Goal: Task Accomplishment & Management: Manage account settings

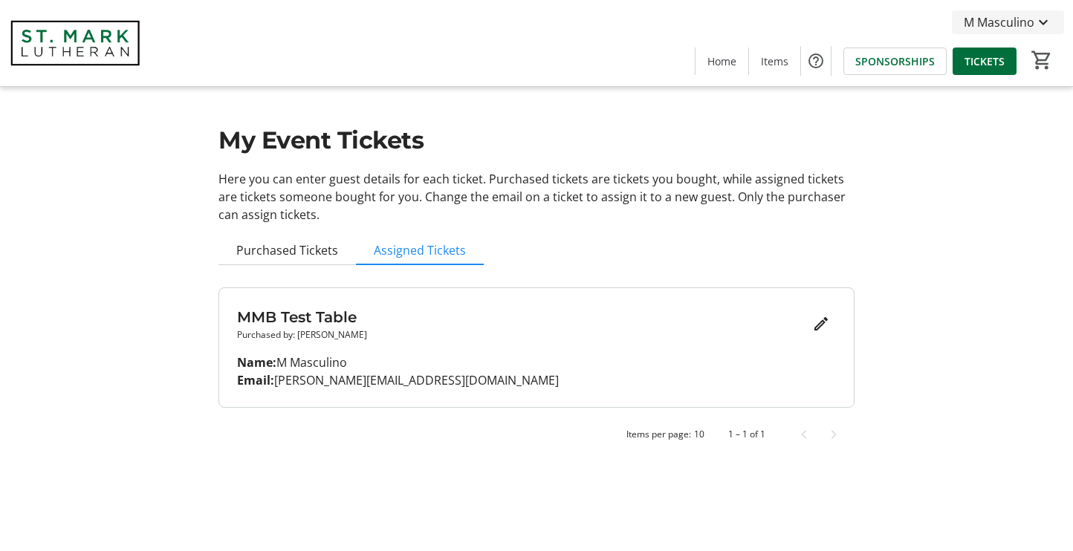
click at [973, 22] on span "M Masculino" at bounding box center [999, 22] width 71 height 18
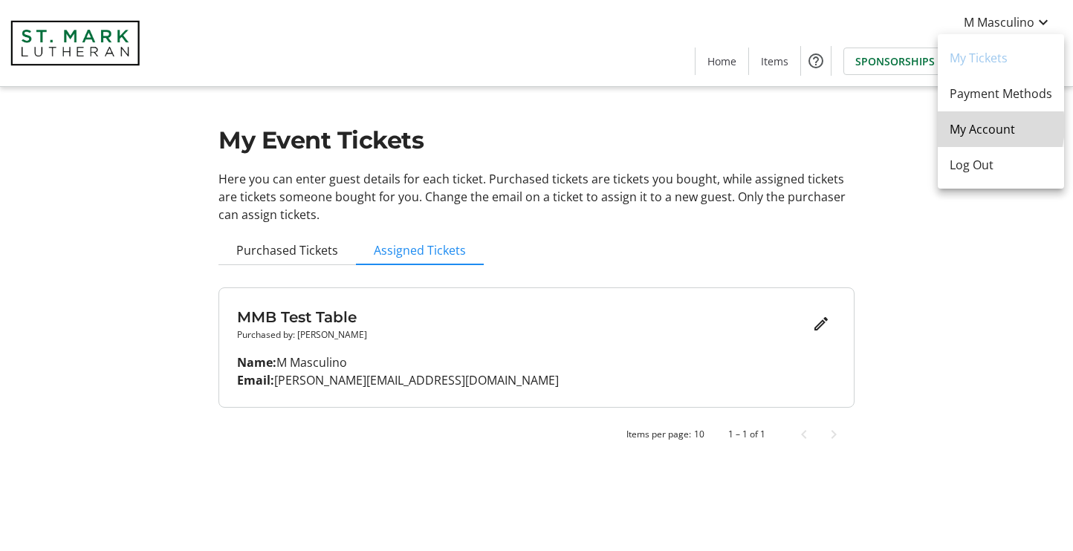
click at [969, 126] on span "My Account" at bounding box center [1001, 129] width 103 height 18
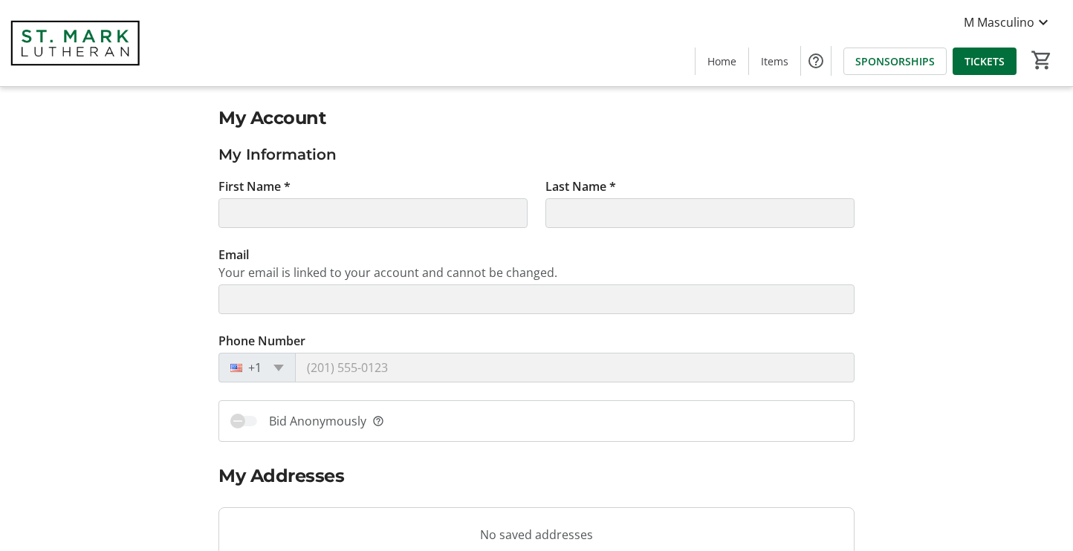
type input "M"
type input "Masculino"
type input "[PERSON_NAME][EMAIL_ADDRESS][DOMAIN_NAME]"
type input "[PHONE_NUMBER]"
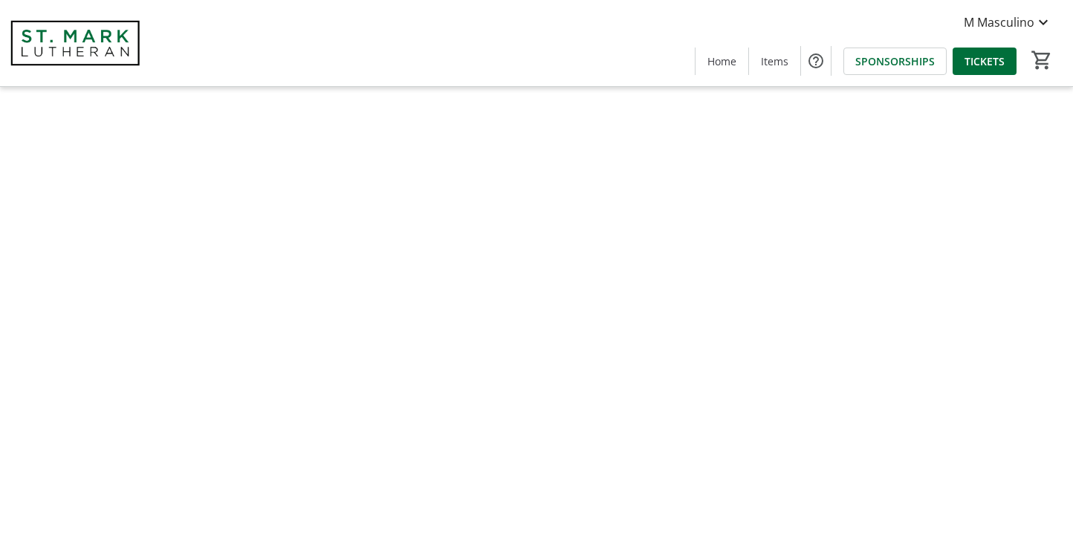
type input "M"
type input "Masculino"
type input "[PERSON_NAME][EMAIL_ADDRESS][DOMAIN_NAME]"
type input "[PHONE_NUMBER]"
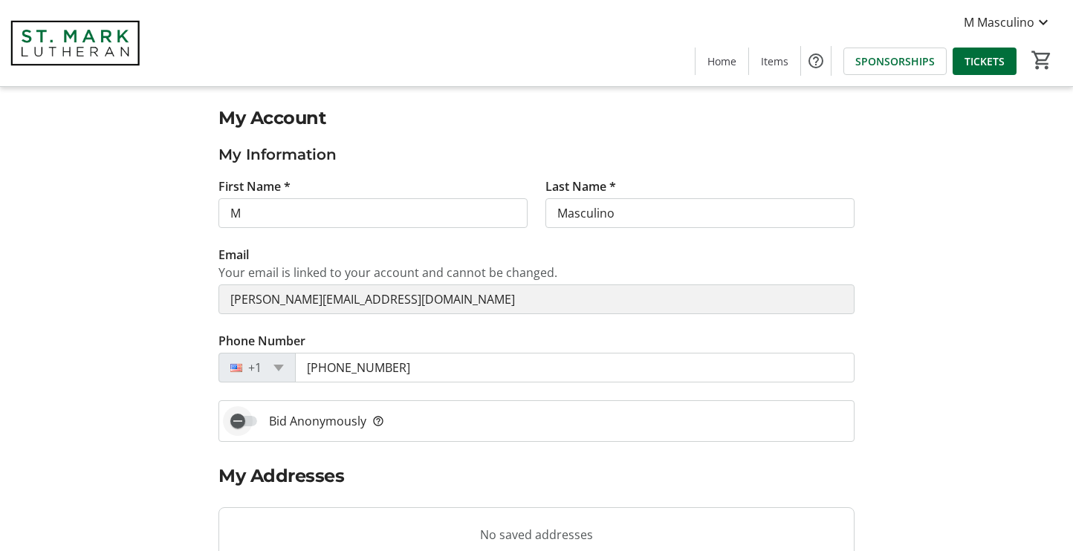
click at [241, 426] on icon "button" at bounding box center [237, 421] width 13 height 13
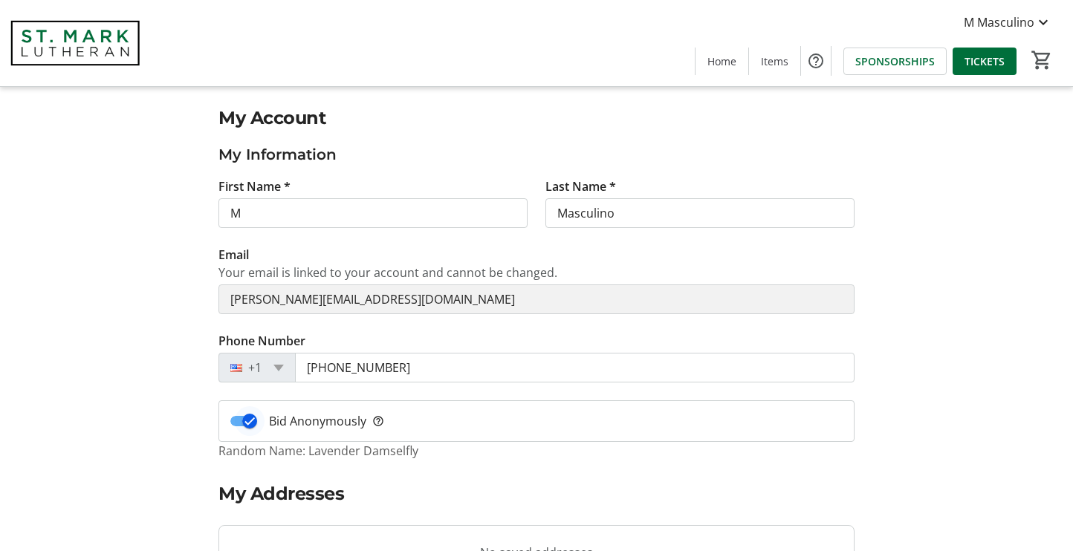
click at [255, 424] on icon "button" at bounding box center [249, 421] width 13 height 13
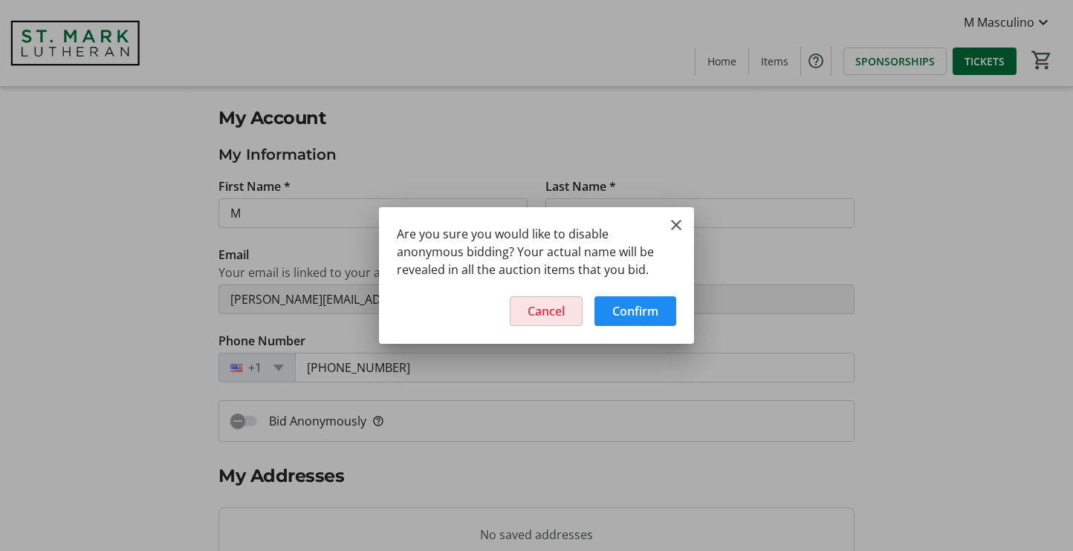
click at [560, 311] on span "Cancel" at bounding box center [546, 311] width 37 height 18
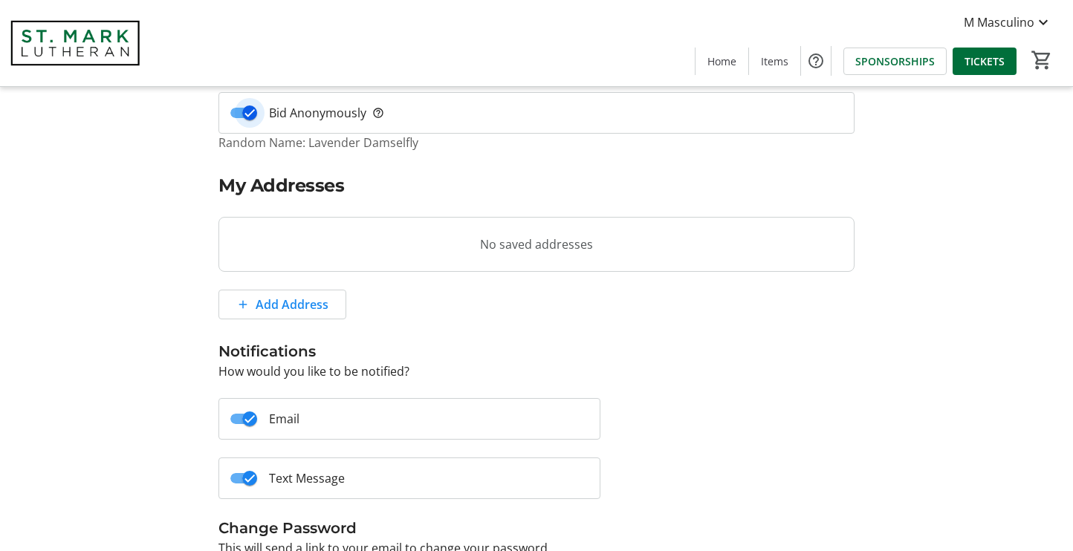
scroll to position [421, 0]
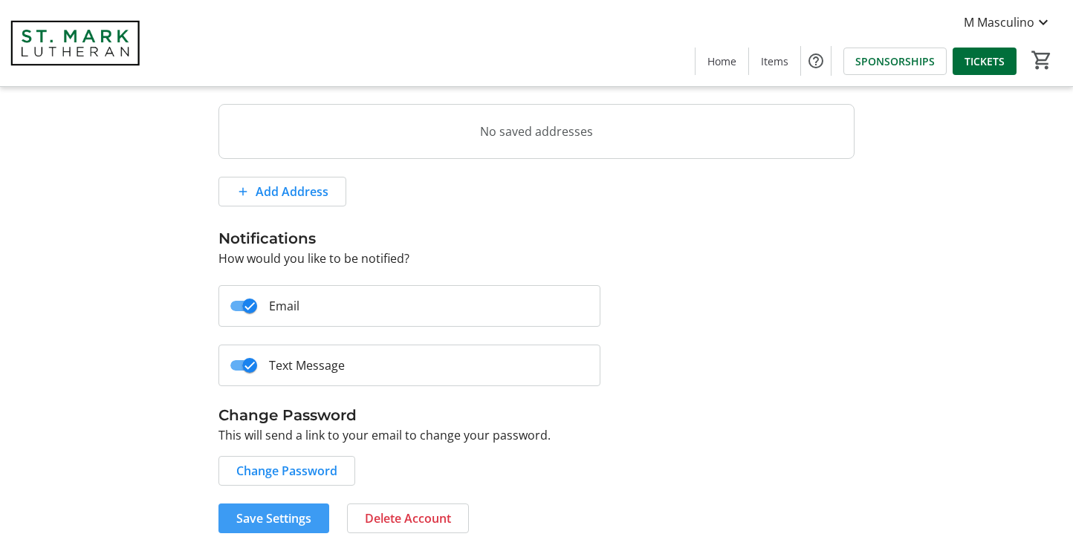
click at [282, 518] on span "Save Settings" at bounding box center [273, 519] width 75 height 18
click at [774, 285] on tr-user-notification-settings-edit-ui "Notifications How would you like to be notified? Email Text Message" at bounding box center [536, 314] width 636 height 180
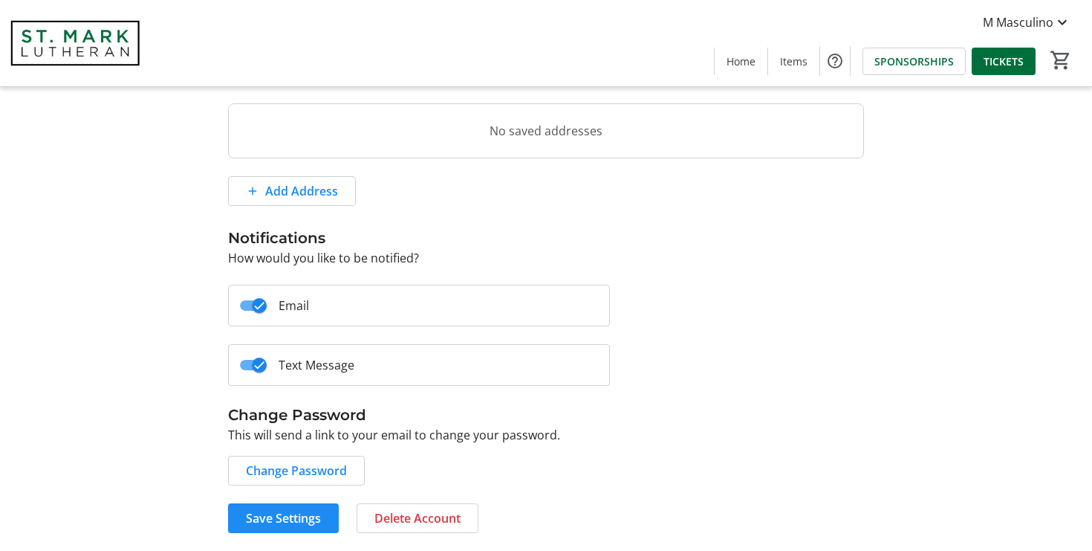
scroll to position [0, 0]
